Goal: Communication & Community: Answer question/provide support

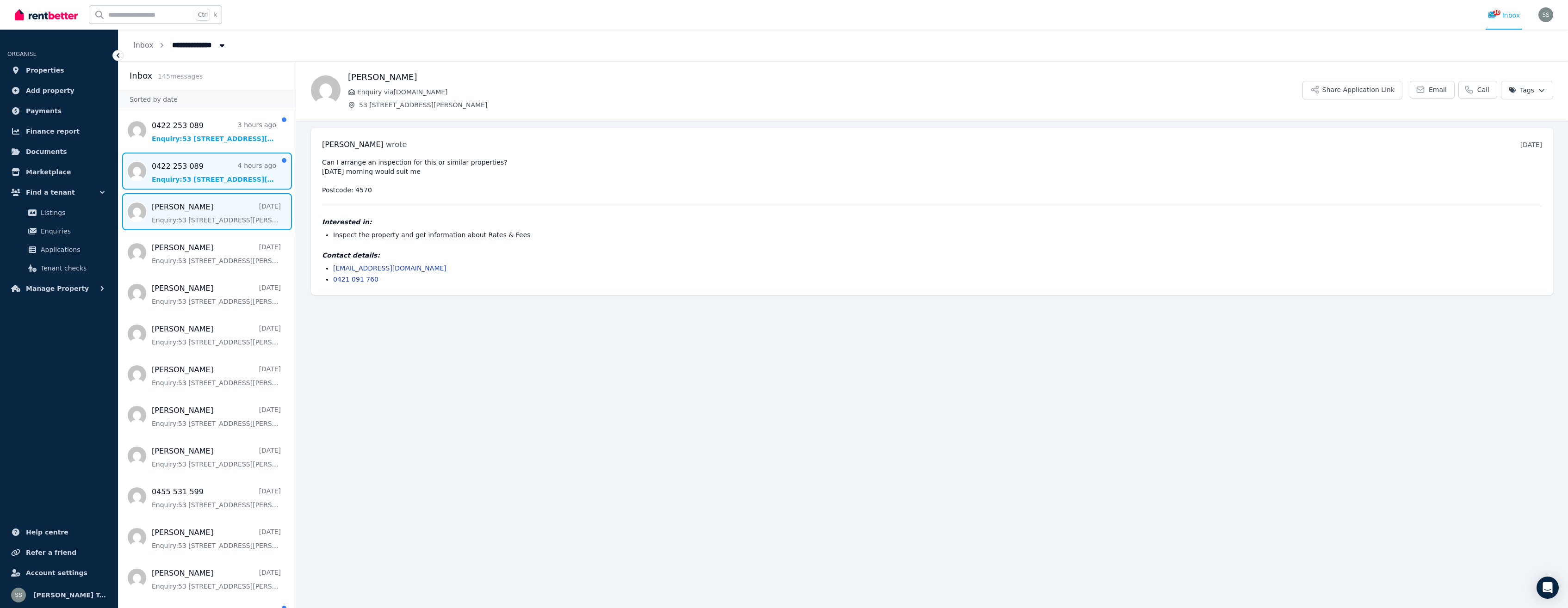
click at [276, 160] on span "Message list" at bounding box center [207, 171] width 177 height 37
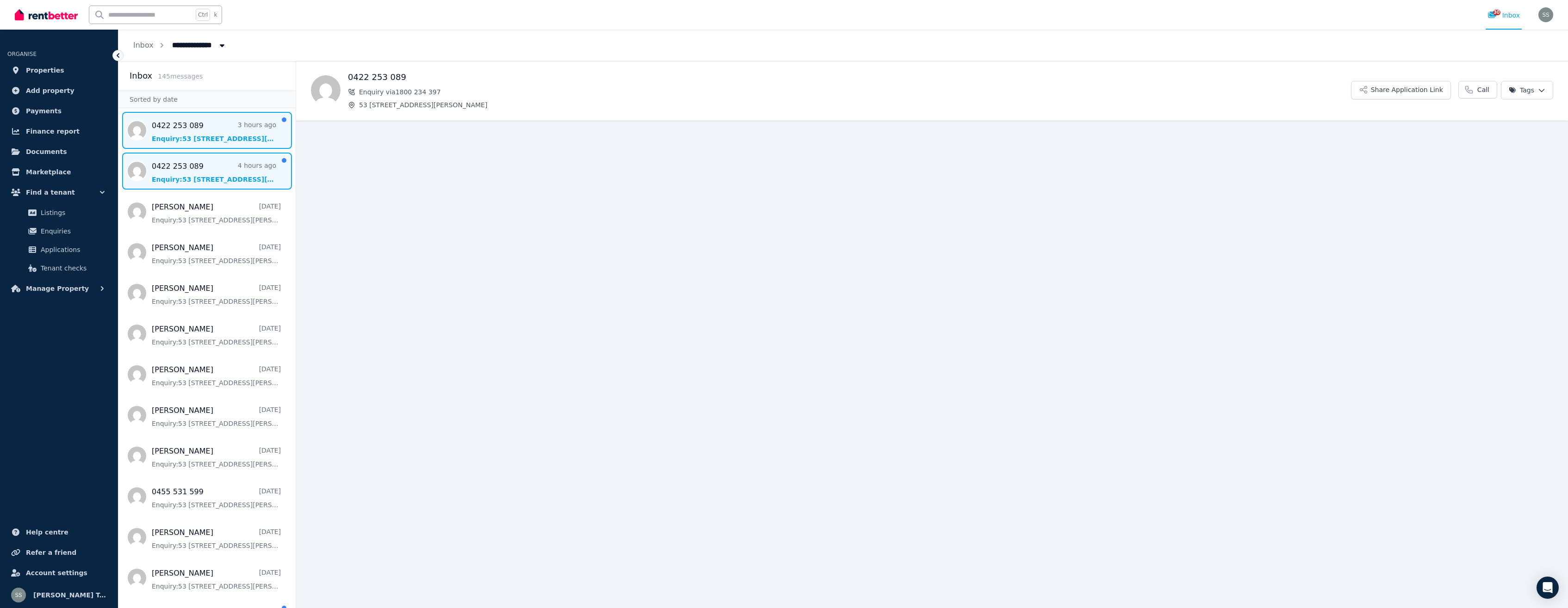
click at [272, 122] on span "Message list" at bounding box center [207, 130] width 177 height 37
click at [257, 130] on span "Message list" at bounding box center [207, 130] width 177 height 37
click at [241, 140] on span "Message list" at bounding box center [207, 130] width 177 height 37
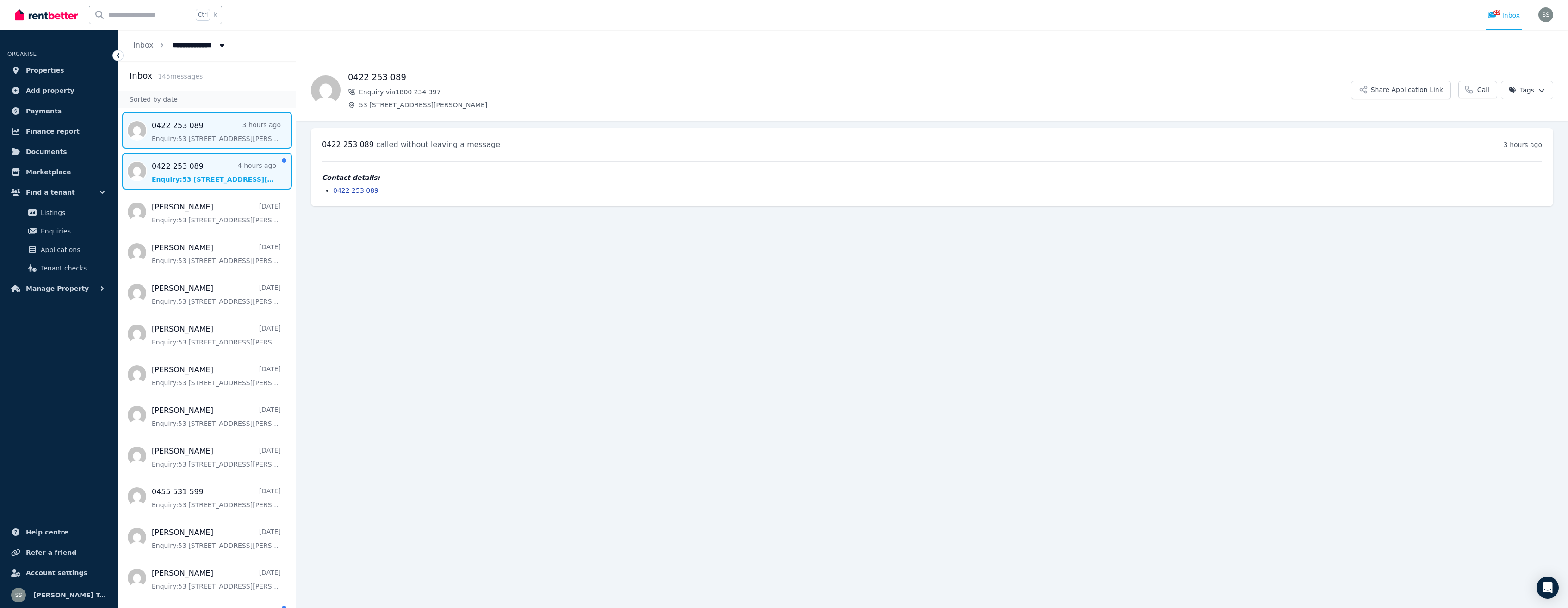
click at [237, 181] on span "Message list" at bounding box center [207, 171] width 177 height 37
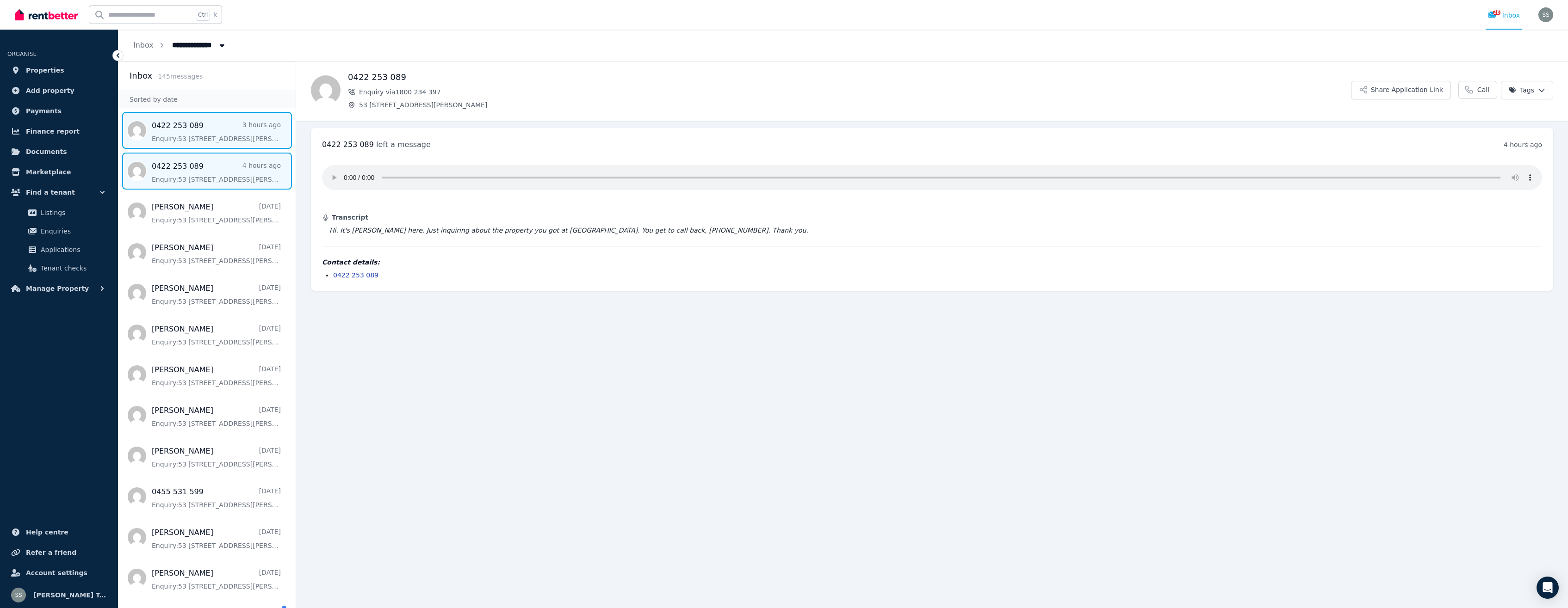
click at [229, 137] on span "Message list" at bounding box center [207, 130] width 177 height 37
